Goal: Navigation & Orientation: Find specific page/section

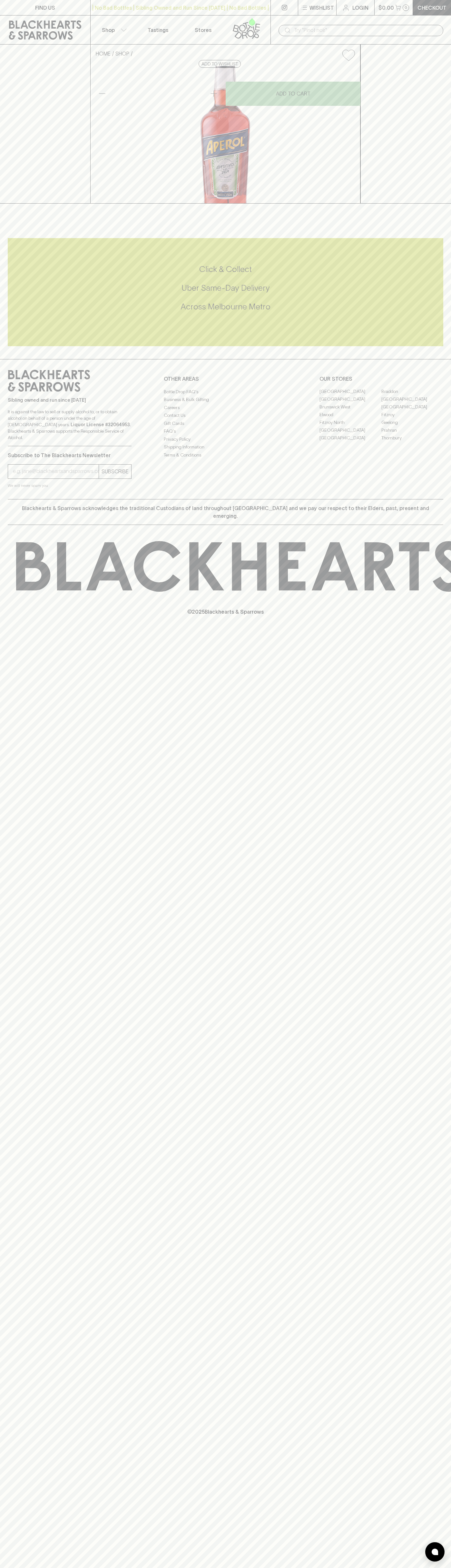
click at [333, 11] on p "Wishlist" at bounding box center [322, 8] width 25 height 8
click at [186, 1568] on html "FIND US | No Bad Bottles | Sibling Owned and Run Since 2006 | No Bad Bottles | …" at bounding box center [225, 784] width 451 height 1568
click at [30, 1429] on div at bounding box center [225, 784] width 451 height 1568
